Goal: Navigation & Orientation: Find specific page/section

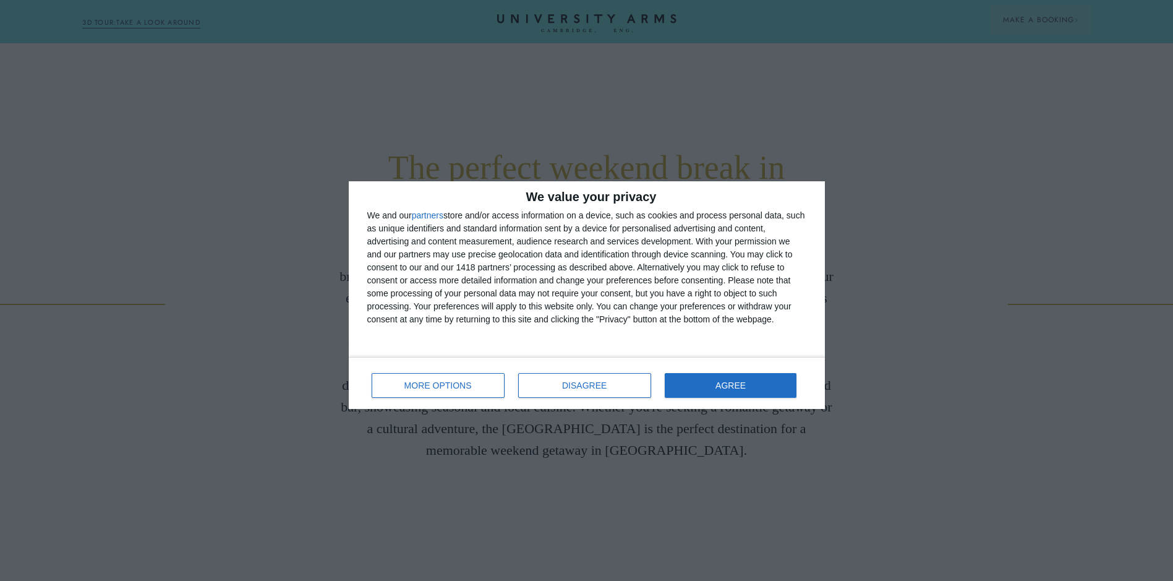
scroll to position [556, 0]
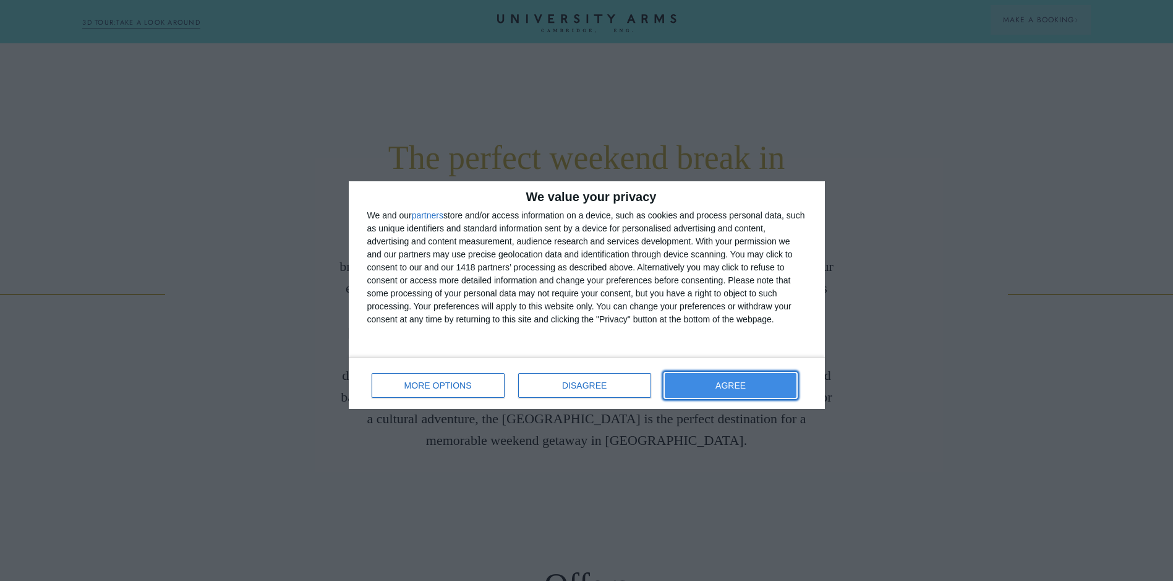
click at [724, 381] on span "AGREE" at bounding box center [730, 385] width 30 height 9
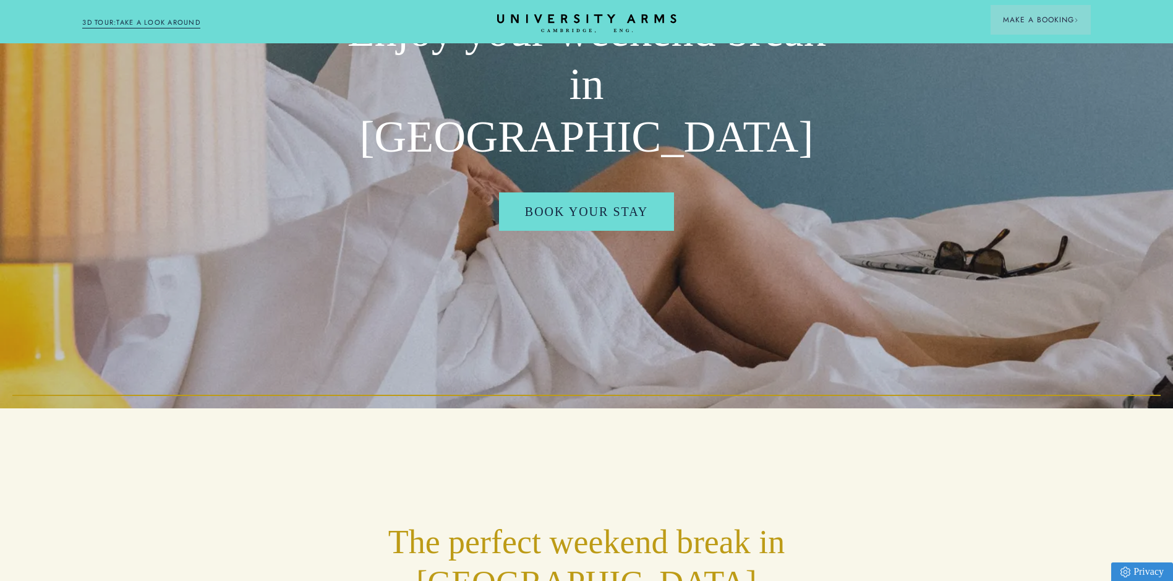
scroll to position [0, 0]
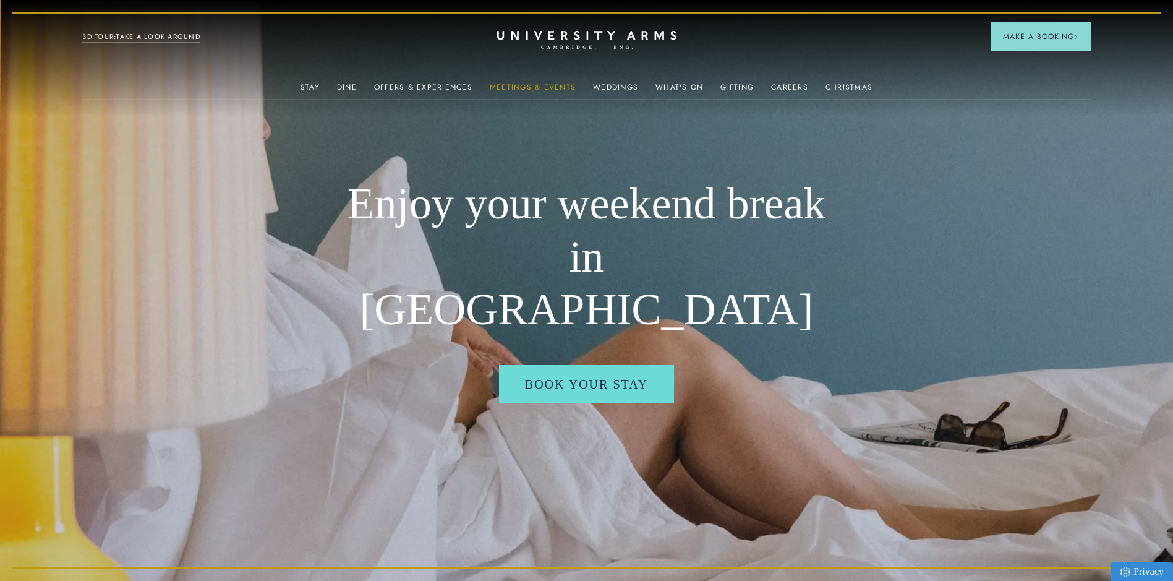
click at [529, 83] on link "Meetings & Events" at bounding box center [533, 91] width 86 height 16
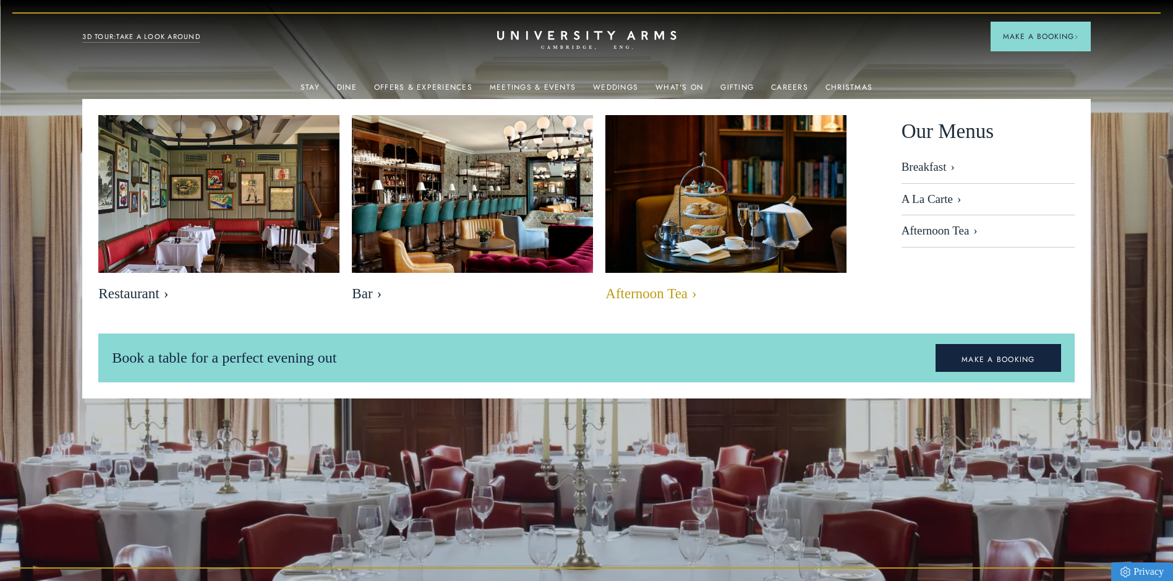
click at [713, 211] on img at bounding box center [726, 195] width 278 height 185
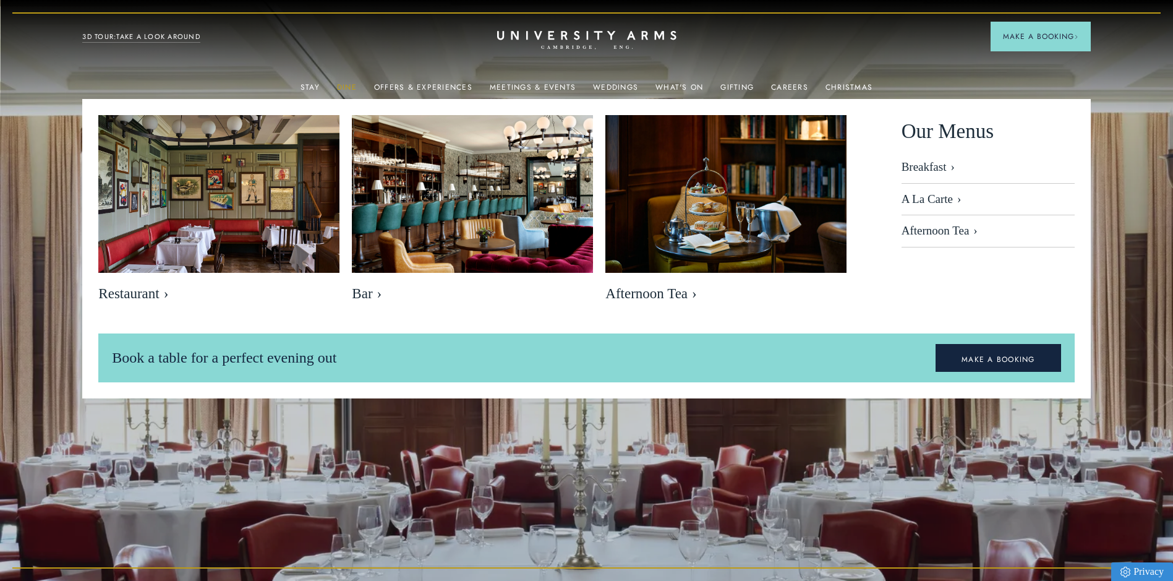
click at [354, 87] on link "Dine" at bounding box center [347, 91] width 20 height 16
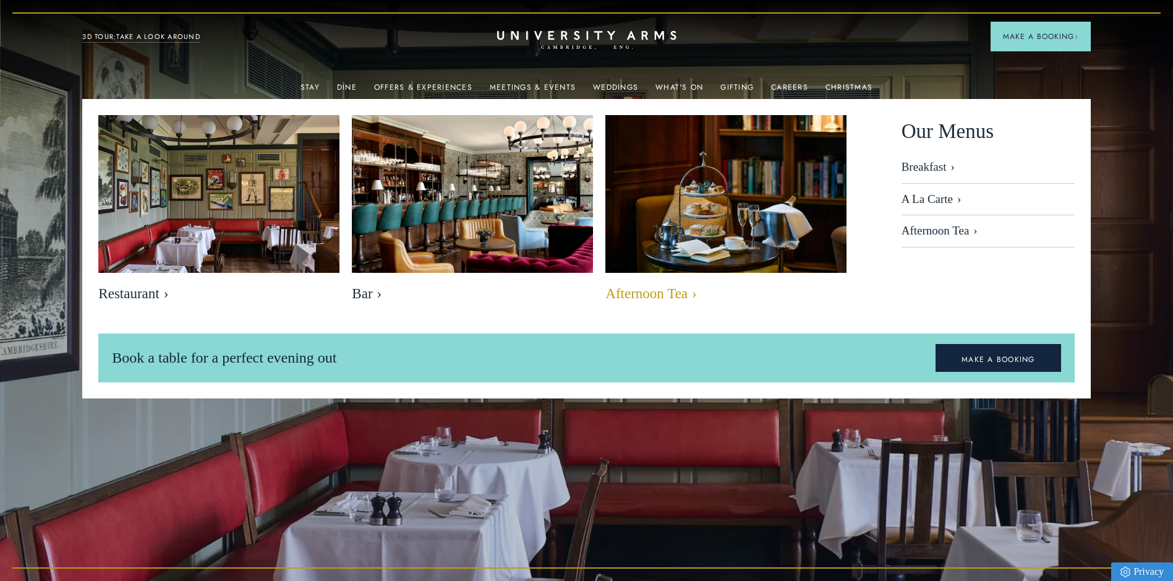
click at [657, 282] on link "Afternoon Tea" at bounding box center [725, 212] width 241 height 194
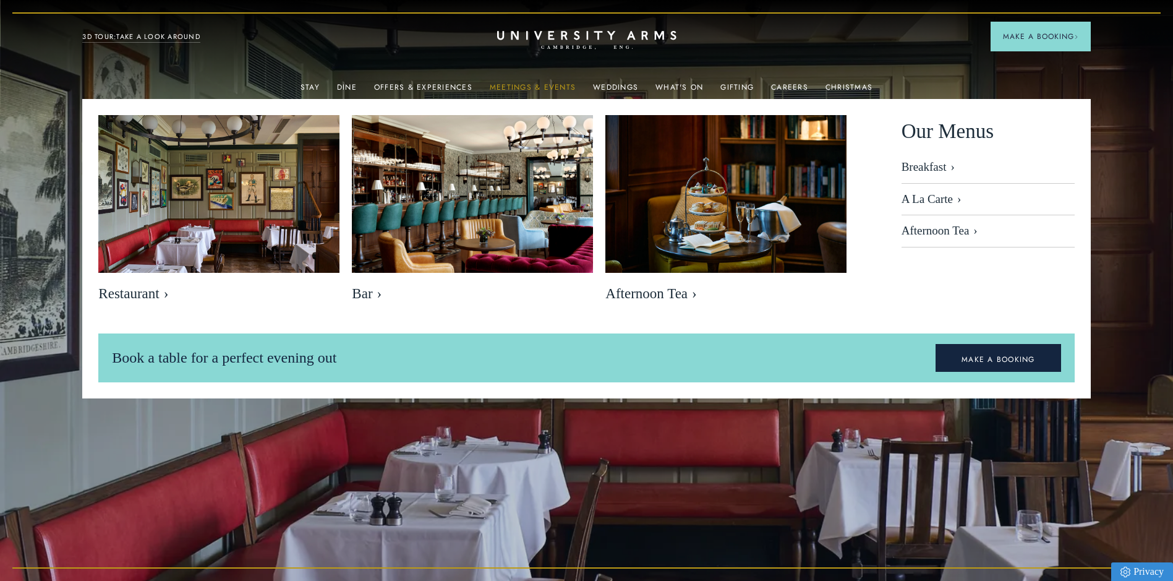
click at [541, 85] on link "Meetings & Events" at bounding box center [533, 91] width 86 height 16
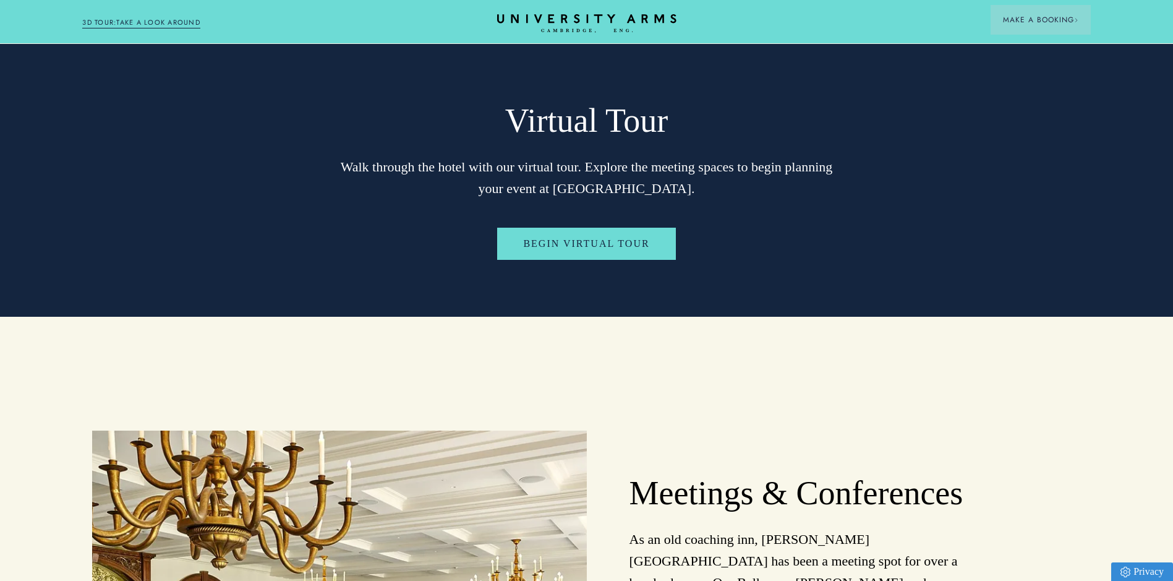
scroll to position [2906, 0]
